Goal: Information Seeking & Learning: Learn about a topic

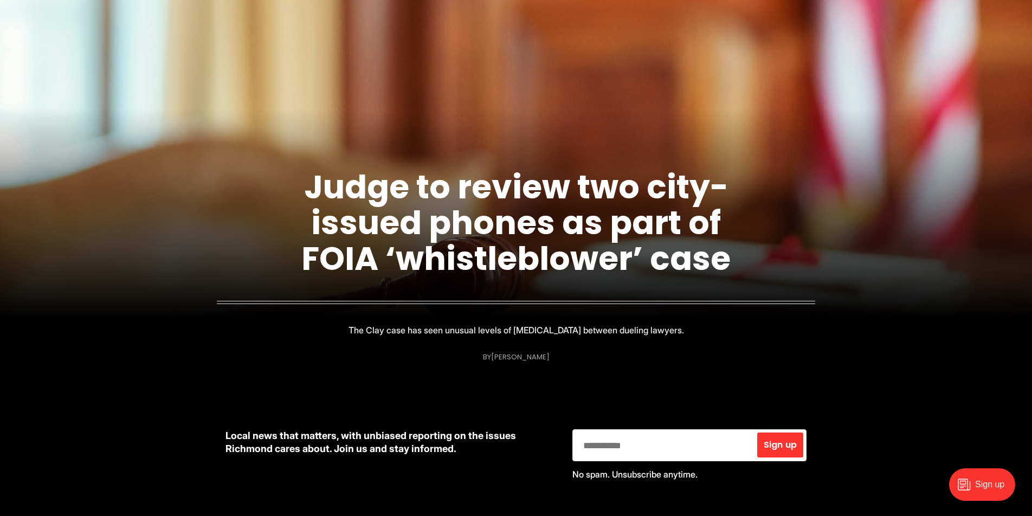
scroll to position [41, 0]
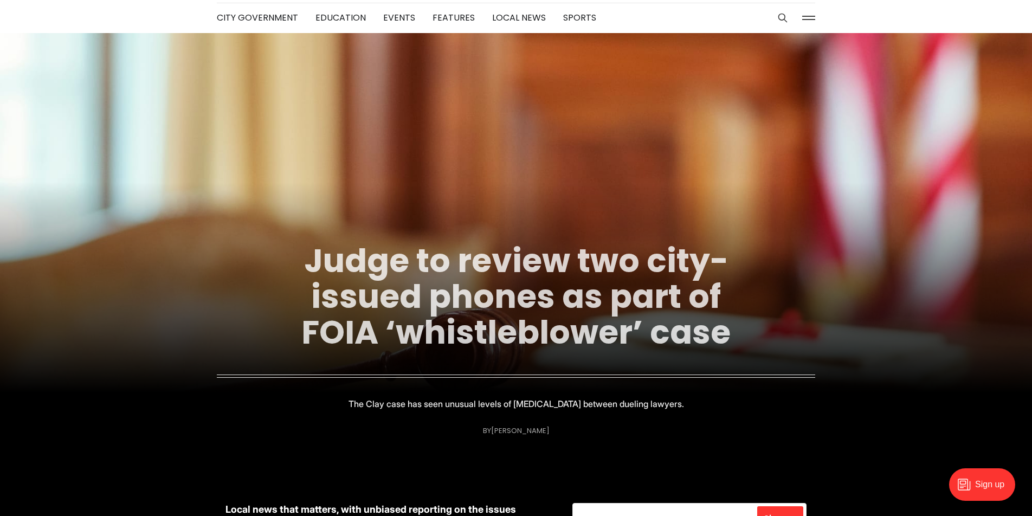
click at [538, 312] on link "Judge to review two city-issued phones as part of FOIA ‘whistleblower’ case" at bounding box center [515, 296] width 429 height 117
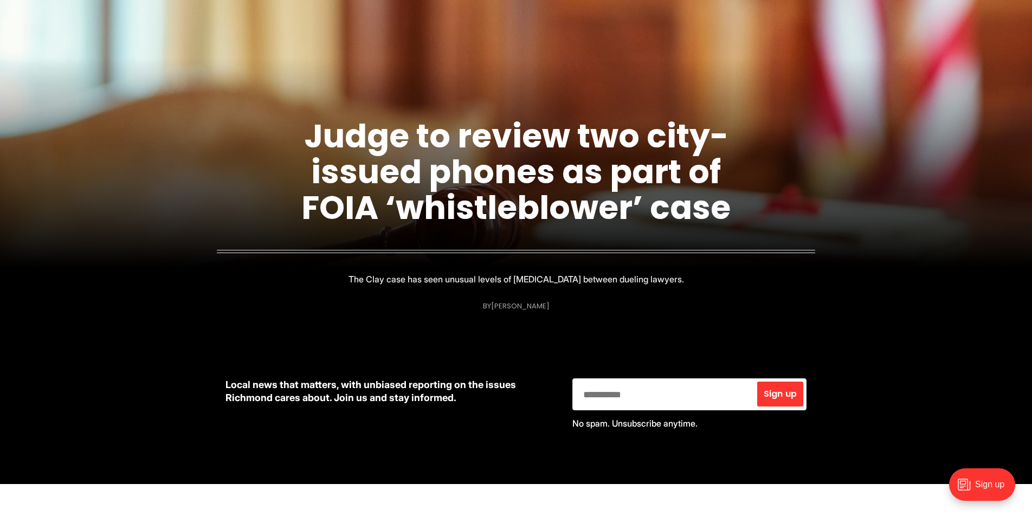
scroll to position [0, 0]
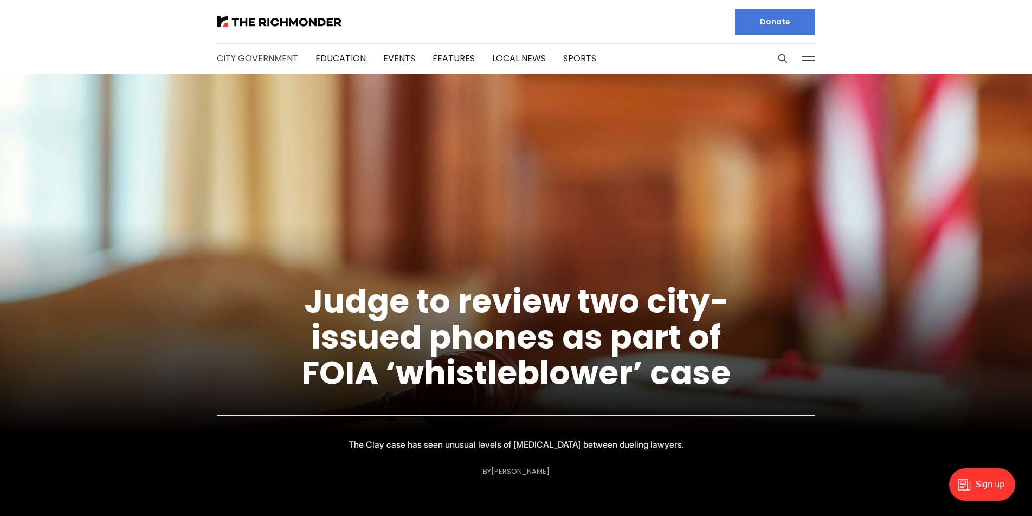
click at [262, 58] on link "City Government" at bounding box center [257, 58] width 81 height 12
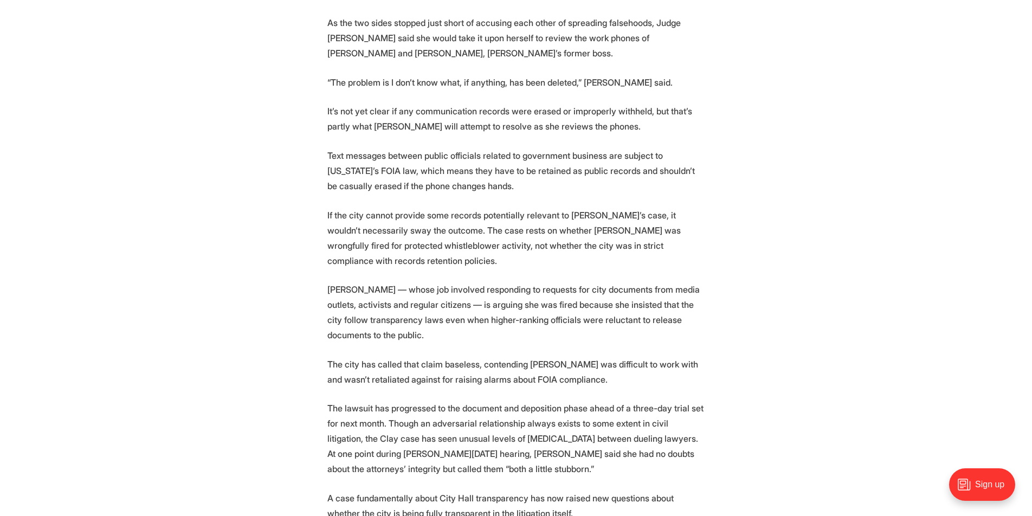
scroll to position [994, 0]
